Goal: Task Accomplishment & Management: Manage account settings

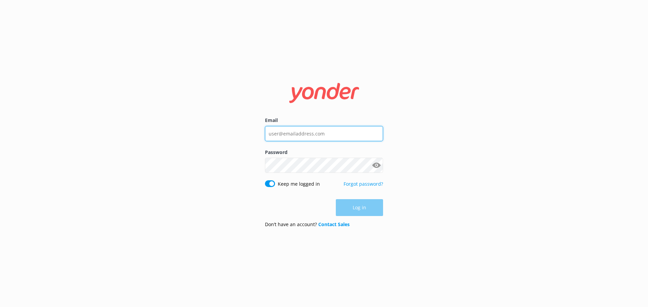
type input "[EMAIL_ADDRESS][DOMAIN_NAME]"
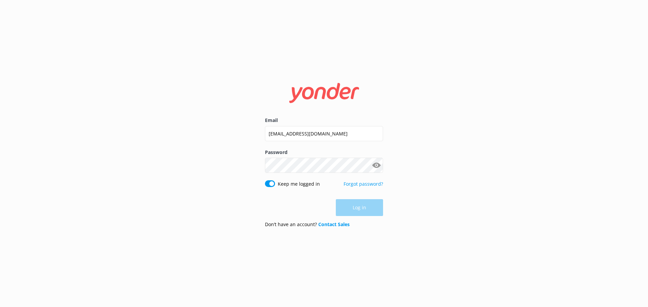
click at [362, 209] on div "Log in" at bounding box center [324, 207] width 118 height 17
click at [362, 209] on button "Log in" at bounding box center [359, 208] width 47 height 17
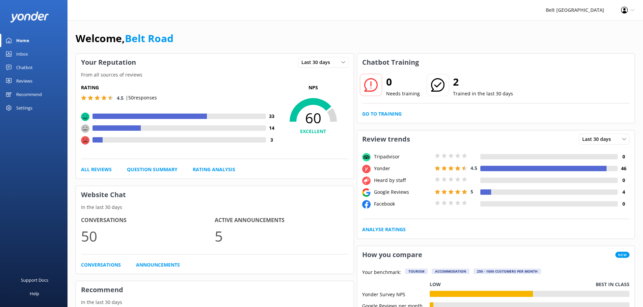
click at [46, 50] on link "Inbox" at bounding box center [33, 53] width 67 height 13
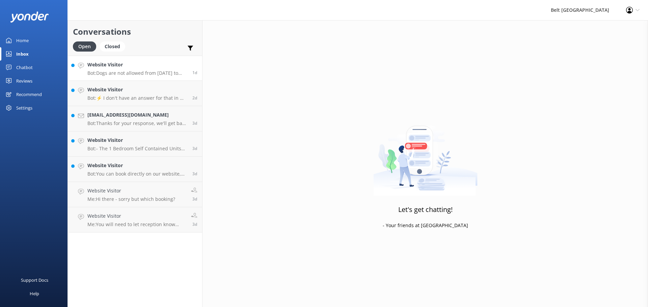
click at [137, 73] on p "Bot: Dogs are not allowed from [DATE] to [DATE]." at bounding box center [137, 73] width 100 height 6
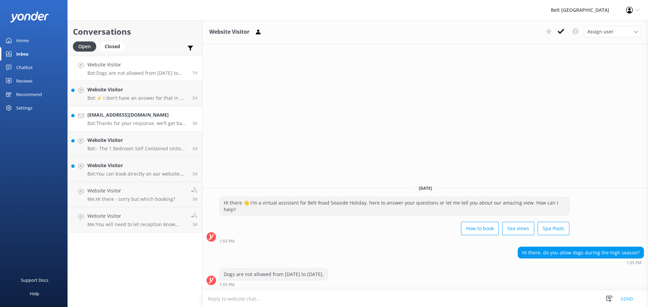
click at [133, 119] on div "[EMAIL_ADDRESS][DOMAIN_NAME] Bot: Thanks for your response, we'll get back to y…" at bounding box center [137, 118] width 100 height 15
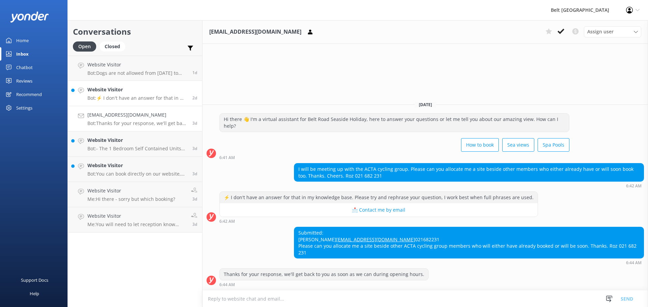
click at [138, 98] on p "Bot: ⚡ I don't have an answer for that in my knowledge base. Please try and rep…" at bounding box center [137, 98] width 100 height 6
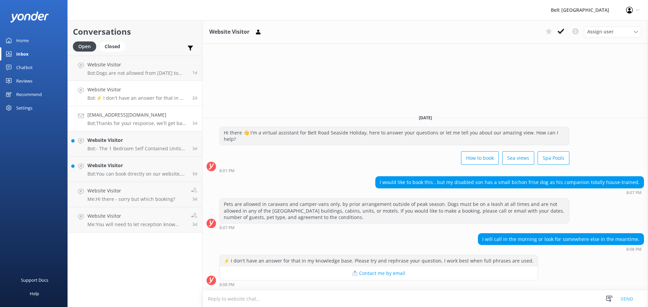
click at [157, 119] on div "[EMAIL_ADDRESS][DOMAIN_NAME] Bot: Thanks for your response, we'll get back to y…" at bounding box center [137, 118] width 100 height 15
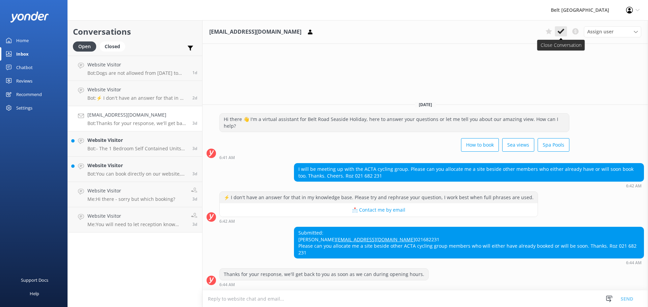
click at [561, 30] on icon at bounding box center [560, 31] width 7 height 7
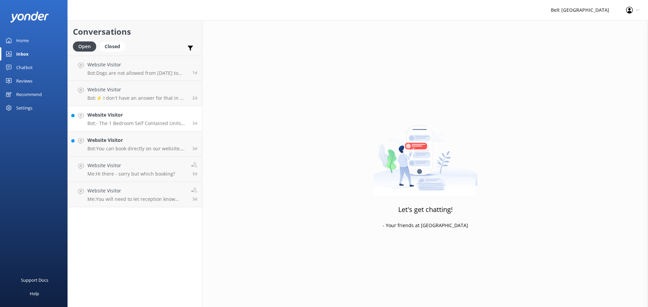
click at [142, 127] on link "Website Visitor Bot: - The 1 Bedroom Self Contained Units can sleep up to 6 peo…" at bounding box center [135, 118] width 134 height 25
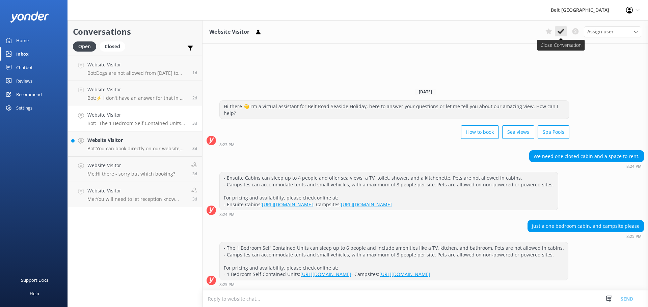
click at [559, 33] on icon at bounding box center [560, 31] width 7 height 7
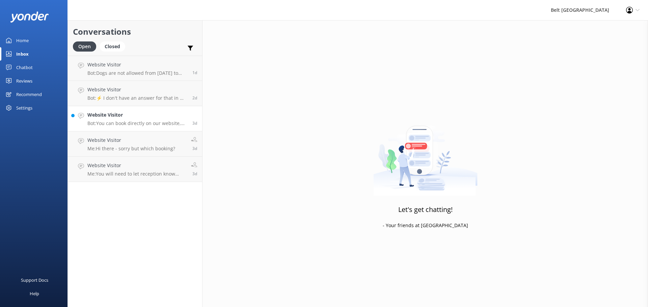
click at [109, 122] on p "Bot: You can book directly on our website, which has live availability for all …" at bounding box center [137, 123] width 100 height 6
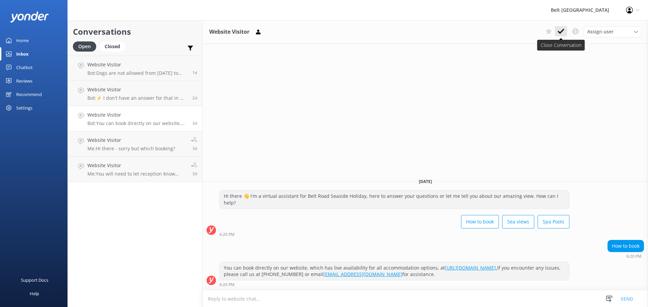
click at [562, 34] on icon at bounding box center [560, 31] width 7 height 7
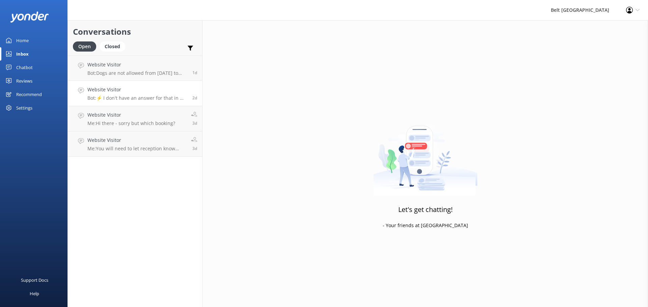
click at [150, 96] on p "Bot: ⚡ I don't have an answer for that in my knowledge base. Please try and rep…" at bounding box center [137, 98] width 100 height 6
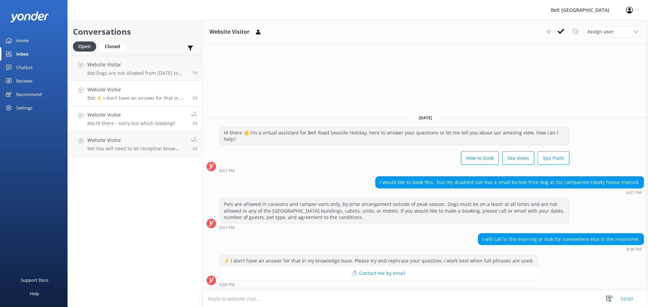
click at [154, 120] on div "Website Visitor Me: Hi there - sorry but which booking?" at bounding box center [131, 118] width 88 height 15
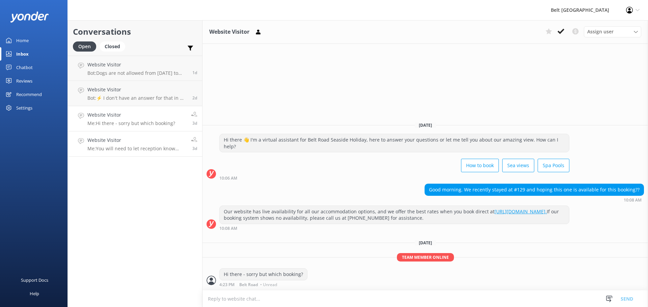
click at [166, 141] on h4 "Website Visitor" at bounding box center [136, 140] width 99 height 7
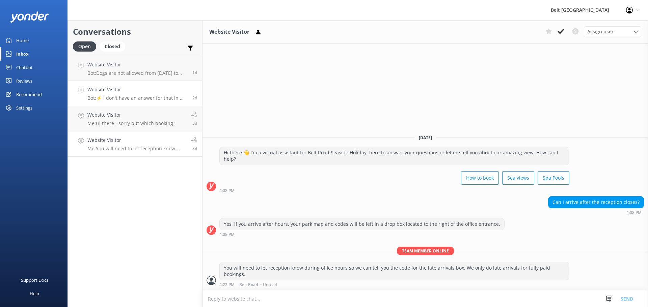
click at [153, 97] on p "Bot: ⚡ I don't have an answer for that in my knowledge base. Please try and rep…" at bounding box center [137, 98] width 100 height 6
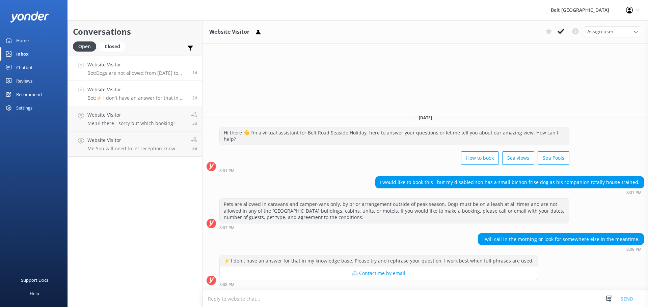
click at [153, 74] on p "Bot: Dogs are not allowed from [DATE] to [DATE]." at bounding box center [137, 73] width 100 height 6
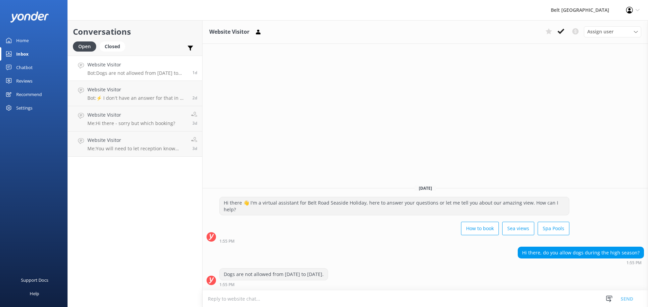
click at [23, 70] on div "Chatbot" at bounding box center [24, 67] width 17 height 13
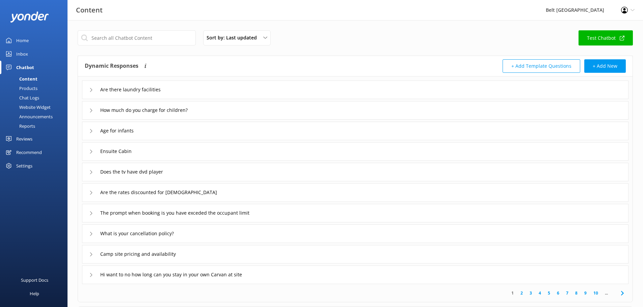
click at [25, 42] on div "Home" at bounding box center [22, 40] width 12 height 13
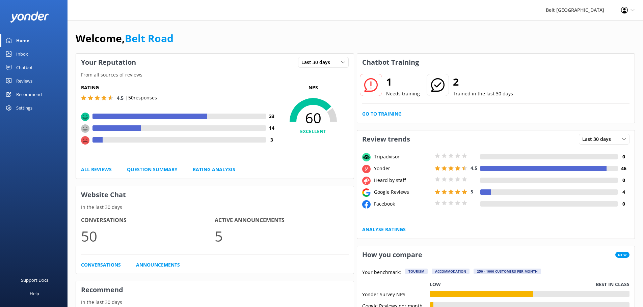
click at [381, 114] on link "Go to Training" at bounding box center [381, 113] width 39 height 7
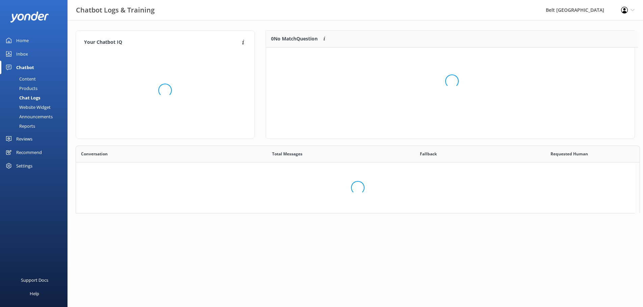
scroll to position [5, 5]
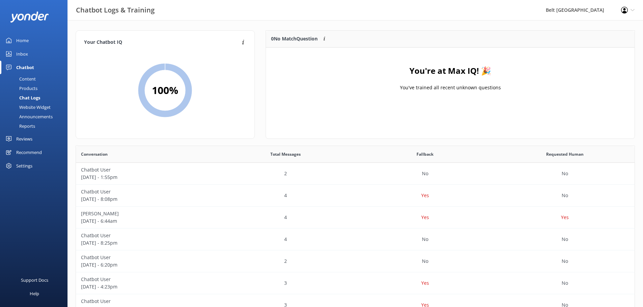
click at [385, 103] on div "You're at Max IQ! 🎉 You've trained all recent unknown questions" at bounding box center [450, 81] width 368 height 67
click at [30, 38] on link "Home" at bounding box center [33, 40] width 67 height 13
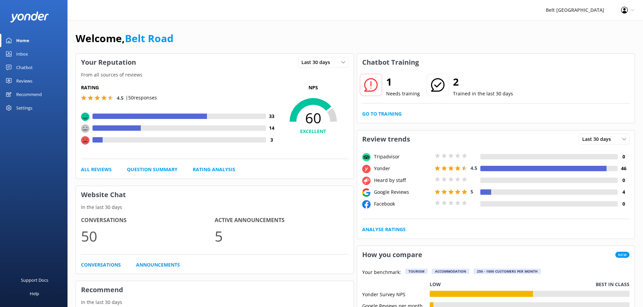
click at [432, 88] on icon at bounding box center [437, 84] width 13 height 13
click at [359, 88] on div "1 Needs training" at bounding box center [389, 86] width 61 height 24
click at [376, 114] on link "Go to Training" at bounding box center [381, 113] width 39 height 7
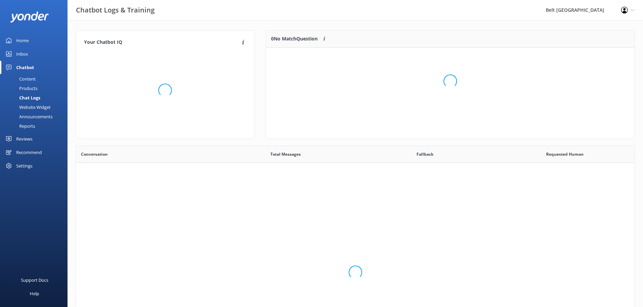
scroll to position [231, 553]
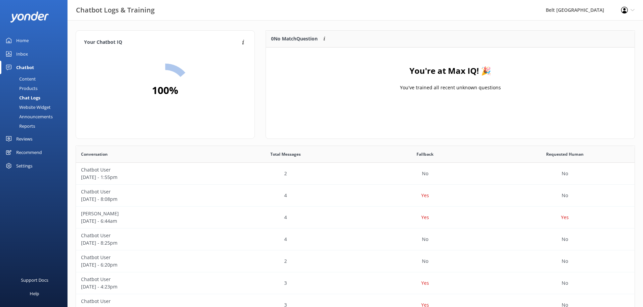
click at [416, 96] on div "You're at Max IQ! 🎉 You've trained all recent unknown questions" at bounding box center [450, 81] width 368 height 67
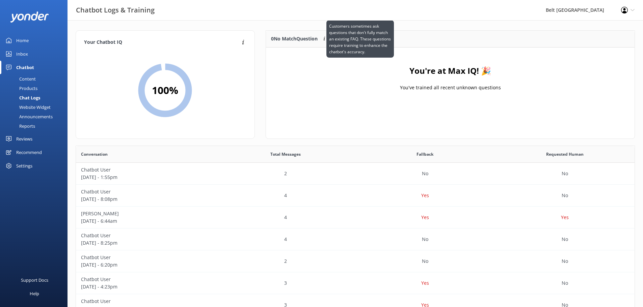
click at [325, 38] on use at bounding box center [325, 39] width 2 height 4
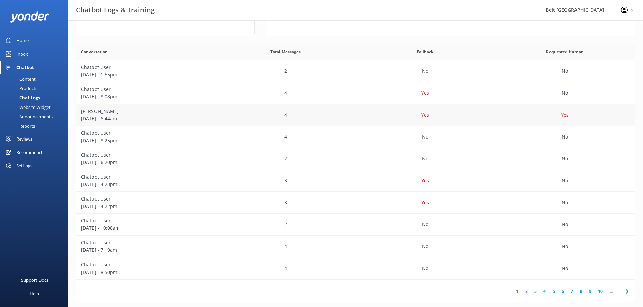
scroll to position [112, 0]
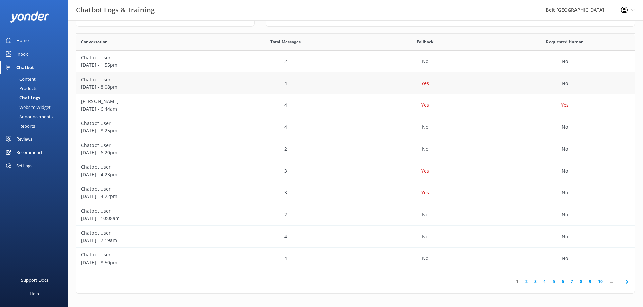
click at [425, 89] on div "Yes" at bounding box center [425, 84] width 140 height 22
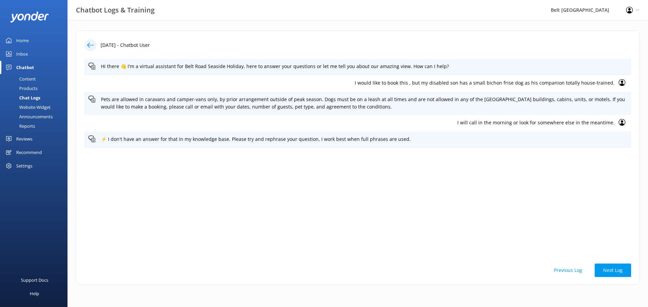
click at [91, 46] on icon at bounding box center [90, 45] width 7 height 7
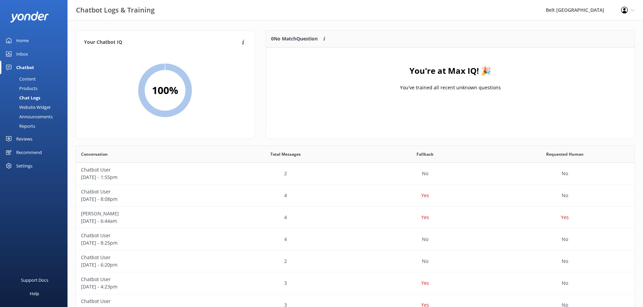
click at [41, 146] on div "Recommend" at bounding box center [29, 152] width 26 height 13
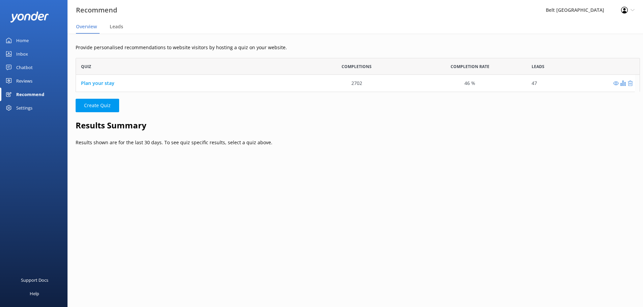
scroll to position [29, 554]
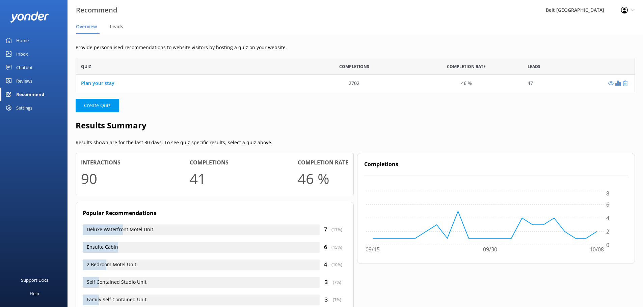
click at [15, 73] on link "Chatbot" at bounding box center [33, 67] width 67 height 13
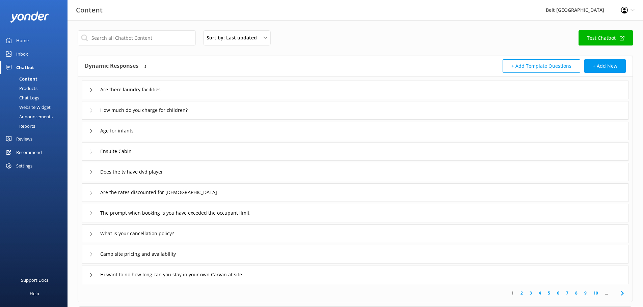
click at [25, 139] on div "Reviews" at bounding box center [24, 138] width 16 height 13
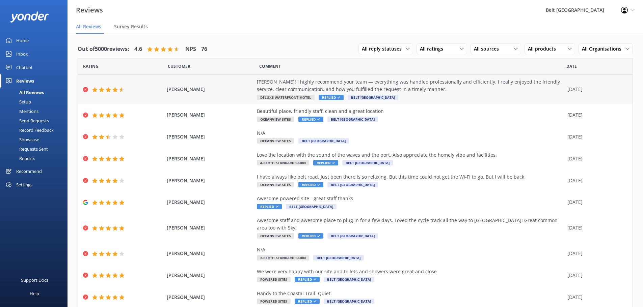
click at [289, 85] on div "[PERSON_NAME]! I highly recommend your team — everything was handled profession…" at bounding box center [410, 85] width 307 height 15
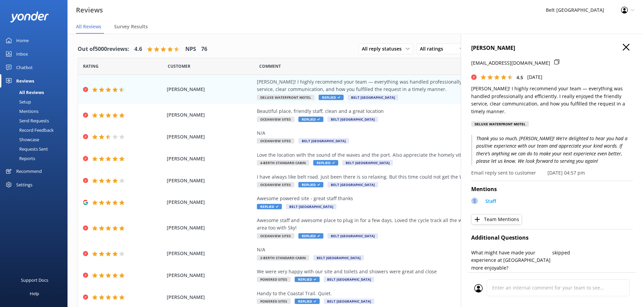
click at [559, 63] on icon at bounding box center [556, 61] width 5 height 5
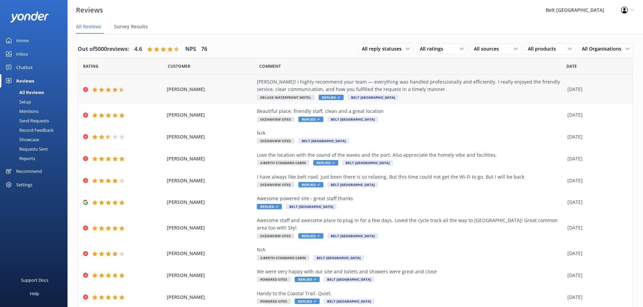
click at [412, 92] on div "[PERSON_NAME]! I highly recommend your team — everything was handled profession…" at bounding box center [410, 85] width 307 height 15
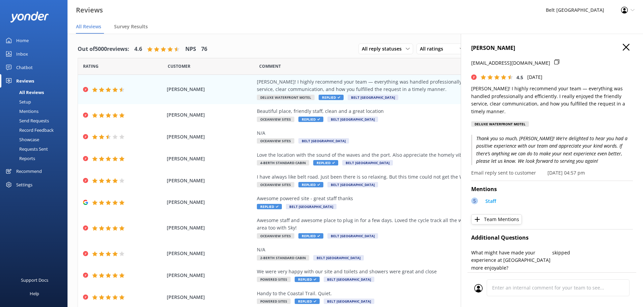
click at [623, 47] on icon "button" at bounding box center [625, 47] width 7 height 7
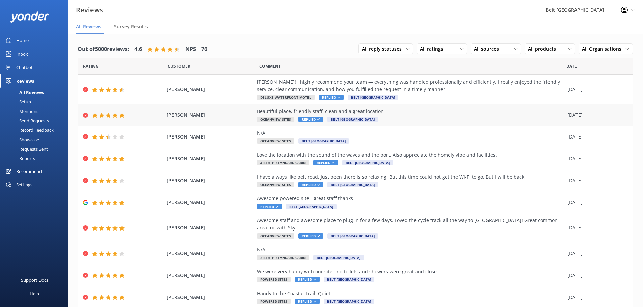
click at [393, 111] on div "Beautiful place, friendly staff, clean and a great location" at bounding box center [410, 111] width 307 height 7
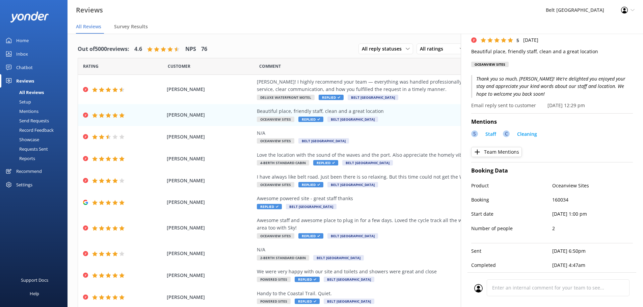
scroll to position [42, 0]
click at [379, 144] on div "N/A Oceanview Sites Belt Road Seaside Holiday Park" at bounding box center [410, 137] width 307 height 15
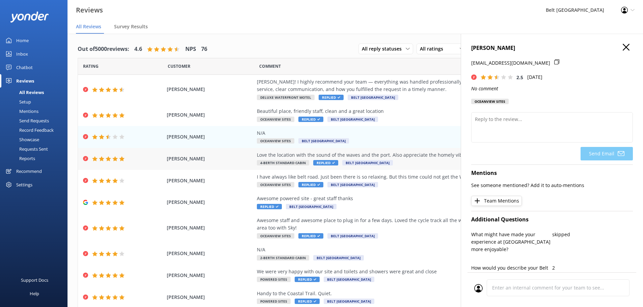
click at [393, 164] on span "Belt [GEOGRAPHIC_DATA]" at bounding box center [367, 162] width 51 height 5
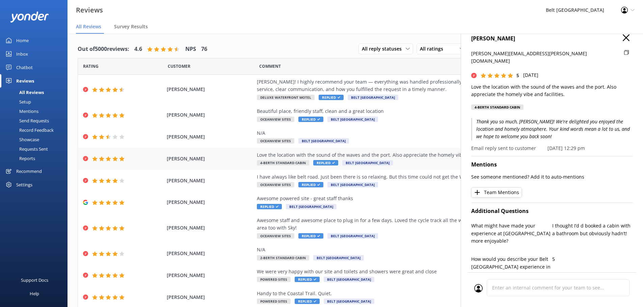
scroll to position [7, 0]
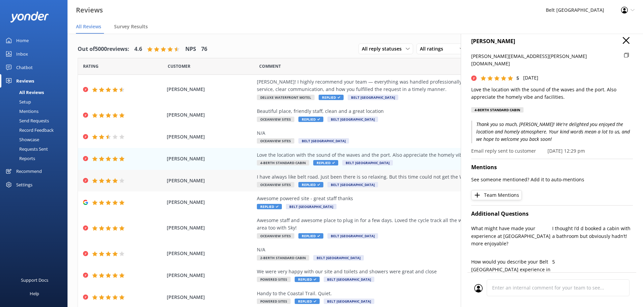
click at [405, 187] on div "I have always like belt road. Just been there is so relaxing. But this time cou…" at bounding box center [410, 180] width 307 height 15
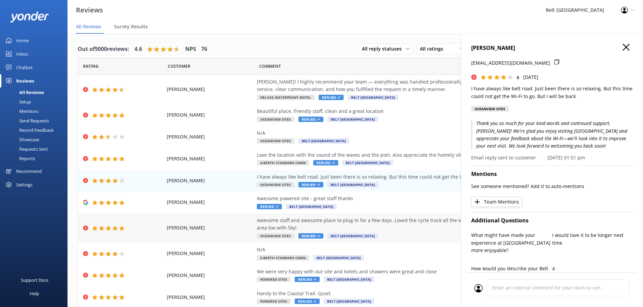
click at [412, 215] on div "Sue Reardon Awesome staff and awesome place to plug in for a few days. Loved th…" at bounding box center [355, 228] width 554 height 29
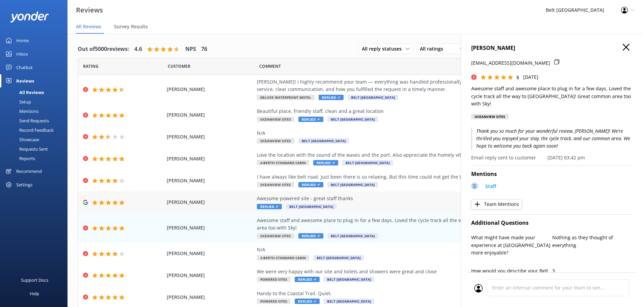
click at [420, 206] on div "Awesome powered site - great staff thanks Replied Belt Road Seaside Holiday Park" at bounding box center [410, 202] width 307 height 15
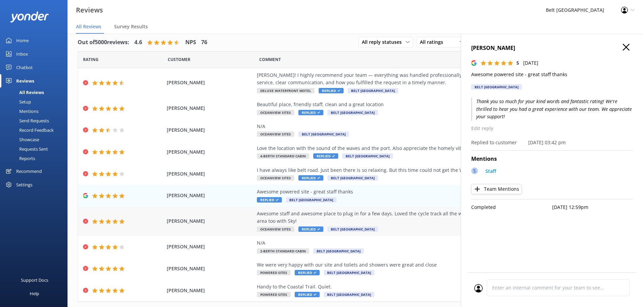
scroll to position [13, 0]
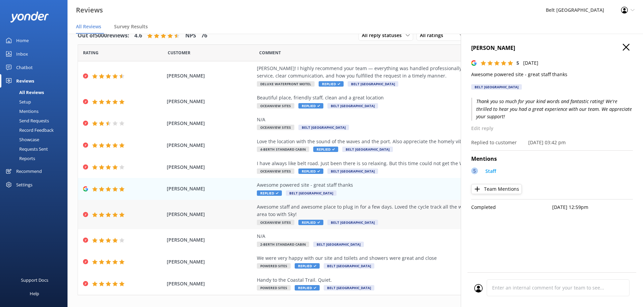
click at [413, 220] on div "Awesome staff and awesome place to plug in for a few days. Loved the cycle trac…" at bounding box center [410, 214] width 307 height 23
